Goal: Transaction & Acquisition: Book appointment/travel/reservation

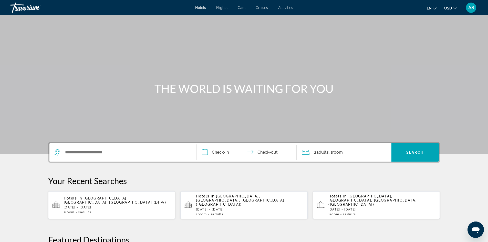
click at [448, 6] on button "USD USD ($) MXN (Mex$) CAD (Can$) GBP (£) EUR (€) AUD (A$) NZD (NZ$) CNY (CN¥)" at bounding box center [450, 7] width 13 height 7
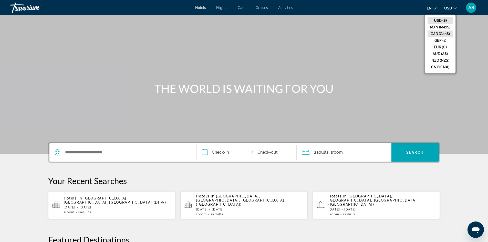
click at [443, 32] on button "CAD (Can$)" at bounding box center [439, 33] width 25 height 7
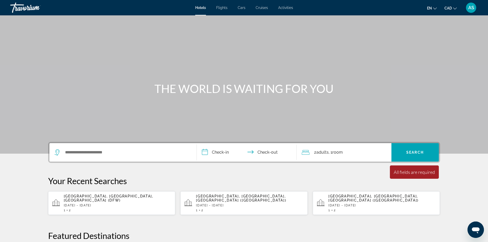
click at [257, 7] on span "Cruises" at bounding box center [261, 8] width 12 height 4
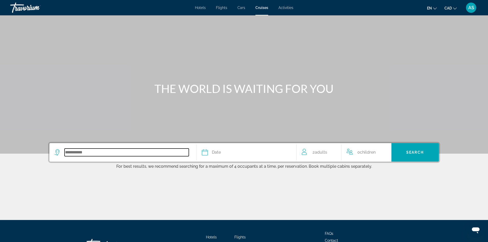
click at [86, 153] on input "Search widget" at bounding box center [127, 152] width 124 height 8
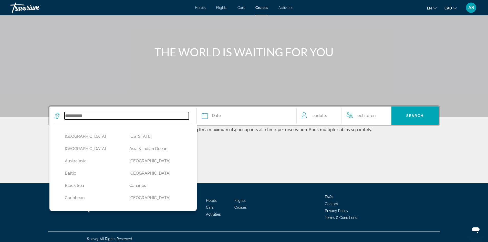
scroll to position [41, 0]
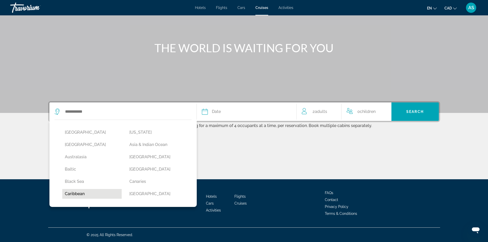
click at [80, 195] on button "Caribbean" at bounding box center [92, 194] width 60 height 10
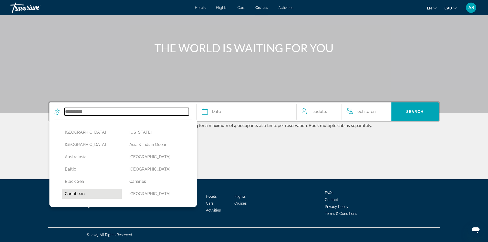
type input "*********"
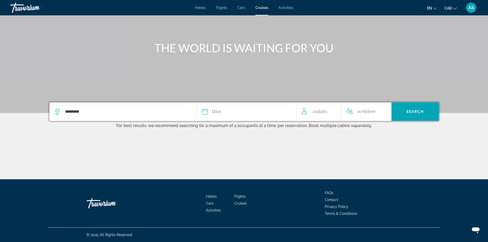
click at [216, 112] on span "Date" at bounding box center [216, 111] width 9 height 7
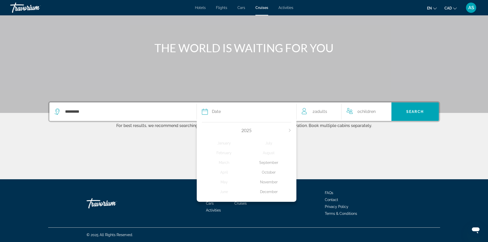
click at [267, 191] on div "December" at bounding box center [268, 191] width 45 height 9
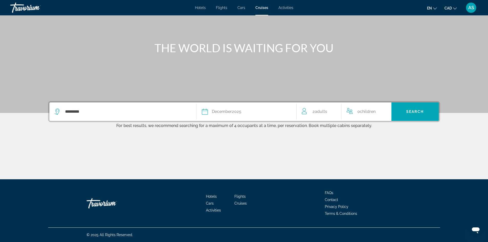
click at [321, 110] on span "Adults" at bounding box center [321, 111] width 12 height 5
click at [336, 110] on icon "Increment adults" at bounding box center [333, 111] width 5 height 6
click at [361, 110] on span "Children" at bounding box center [368, 110] width 16 height 5
click at [368, 110] on span "Children" at bounding box center [368, 110] width 16 height 5
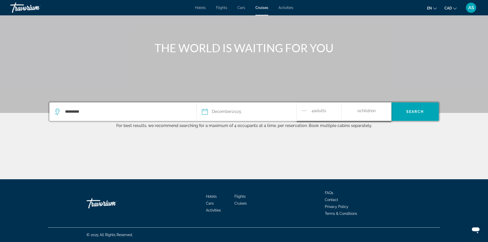
click at [368, 110] on span "Children" at bounding box center [368, 110] width 16 height 5
click at [300, 110] on div "4 Adult Adults" at bounding box center [318, 111] width 45 height 18
click at [311, 110] on span "4 Adult Adults" at bounding box center [318, 111] width 15 height 9
click at [414, 111] on span "Search" at bounding box center [414, 112] width 17 height 4
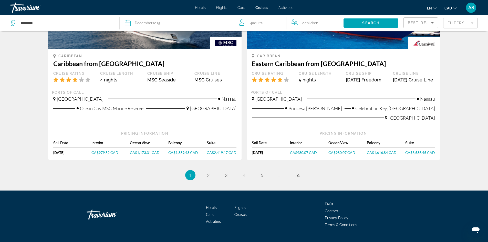
scroll to position [511, 0]
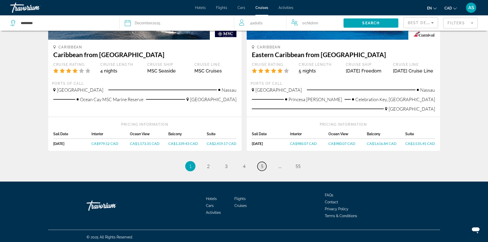
click at [263, 164] on link "page 5" at bounding box center [261, 166] width 9 height 9
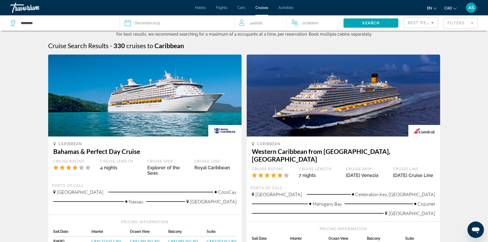
click at [26, 5] on div "Travorium" at bounding box center [35, 7] width 51 height 13
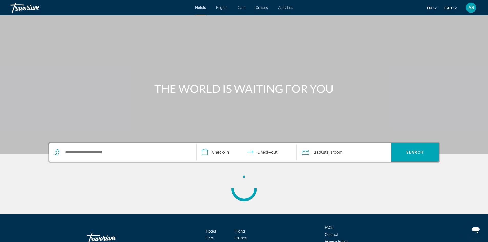
click at [25, 7] on div "Travorium" at bounding box center [35, 7] width 51 height 13
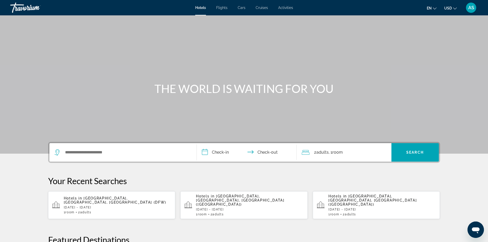
click at [472, 7] on span "AS" at bounding box center [471, 7] width 6 height 5
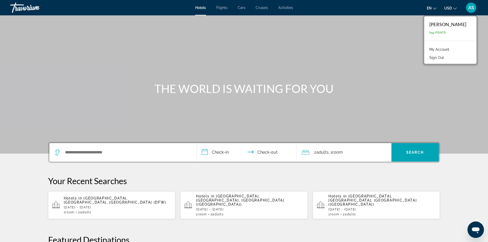
click at [430, 48] on link "My Account" at bounding box center [438, 49] width 25 height 7
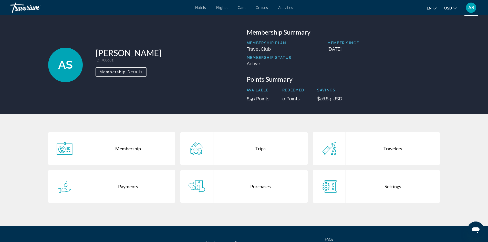
click at [255, 148] on div "Trips" at bounding box center [260, 148] width 94 height 33
